Goal: Task Accomplishment & Management: Manage account settings

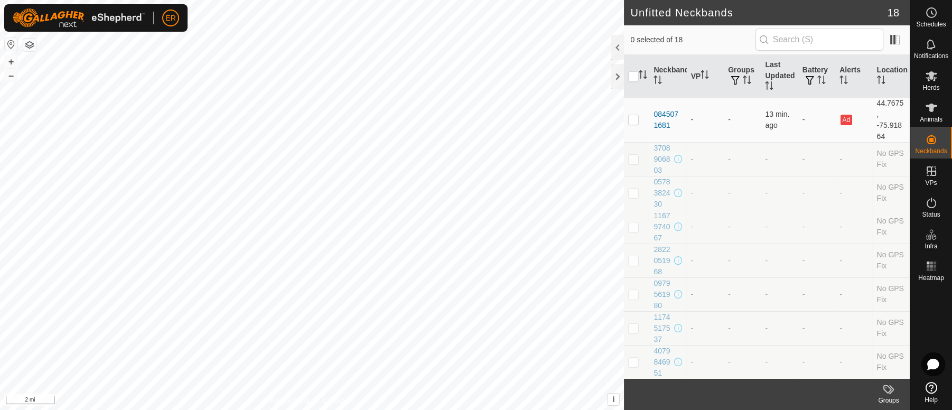
click at [10, 42] on button "button" at bounding box center [11, 44] width 13 height 13
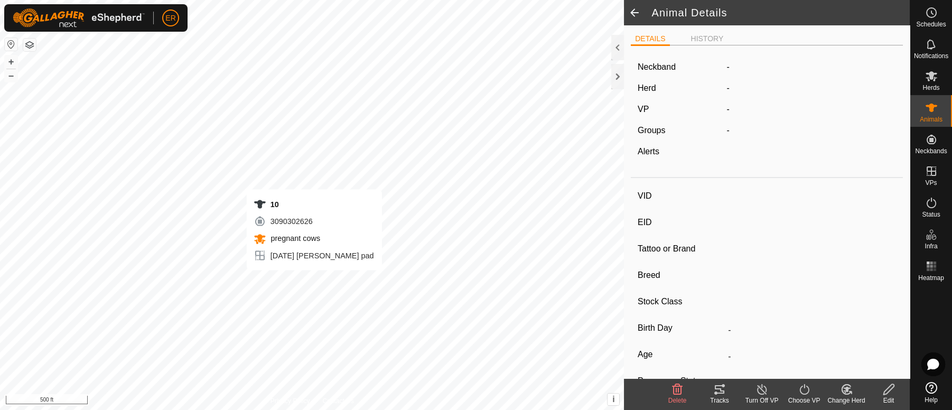
type input "10"
type input "-"
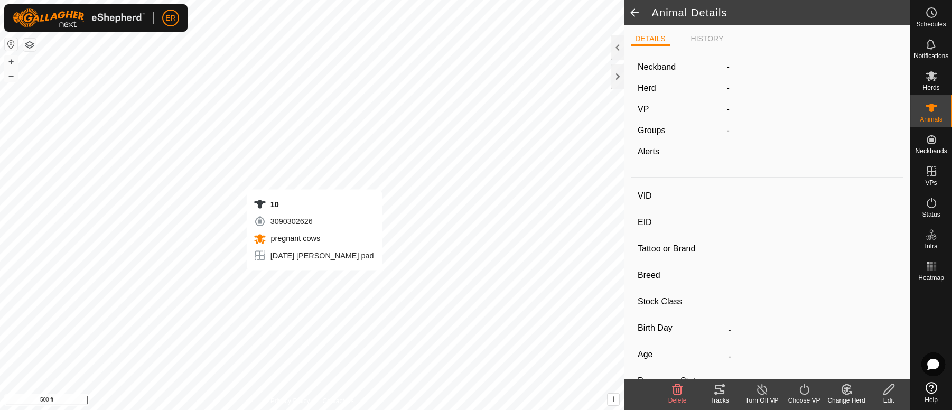
type input "Pregnant"
type input "0 kg"
type input "-"
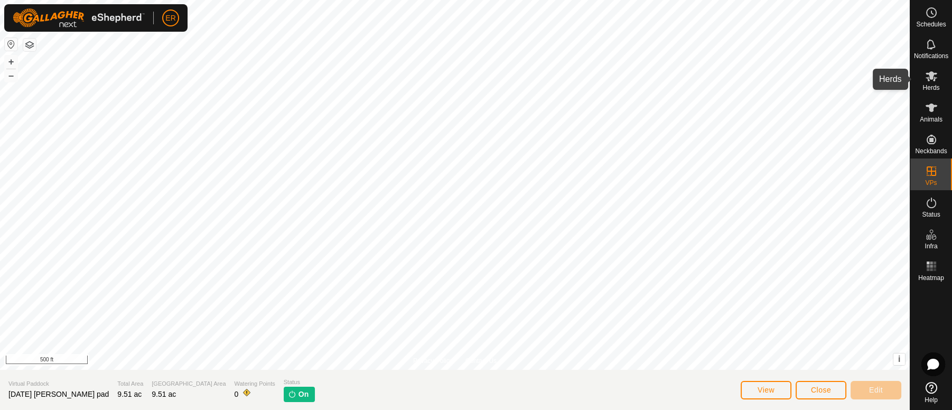
click at [928, 75] on icon at bounding box center [931, 76] width 13 height 13
